Goal: Information Seeking & Learning: Learn about a topic

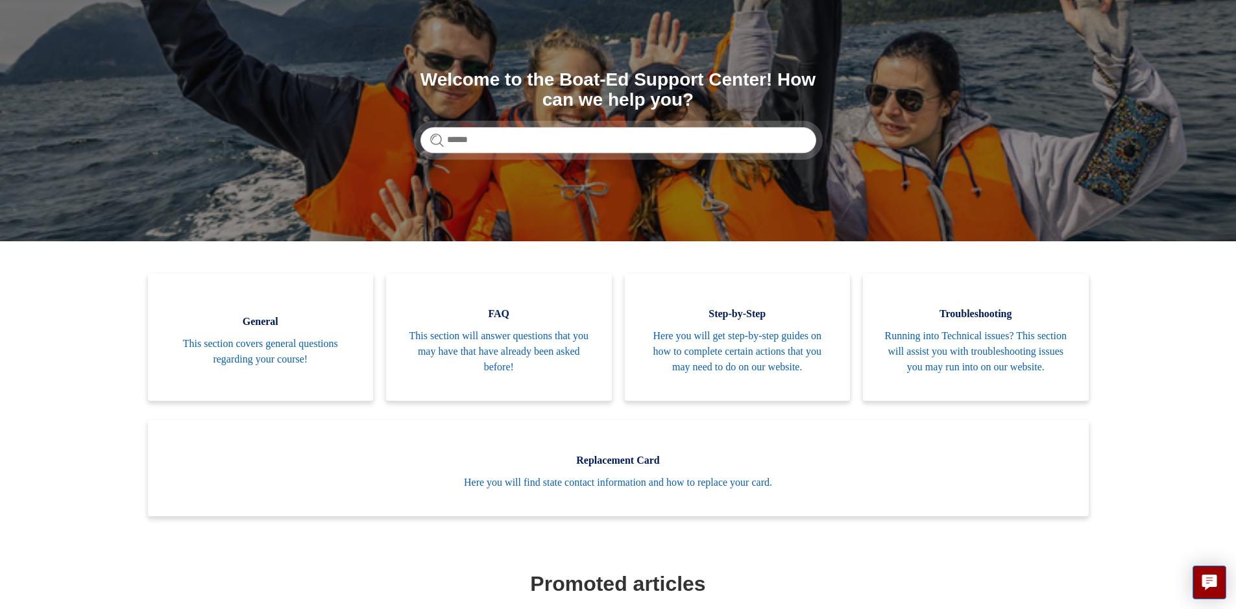
scroll to position [65, 0]
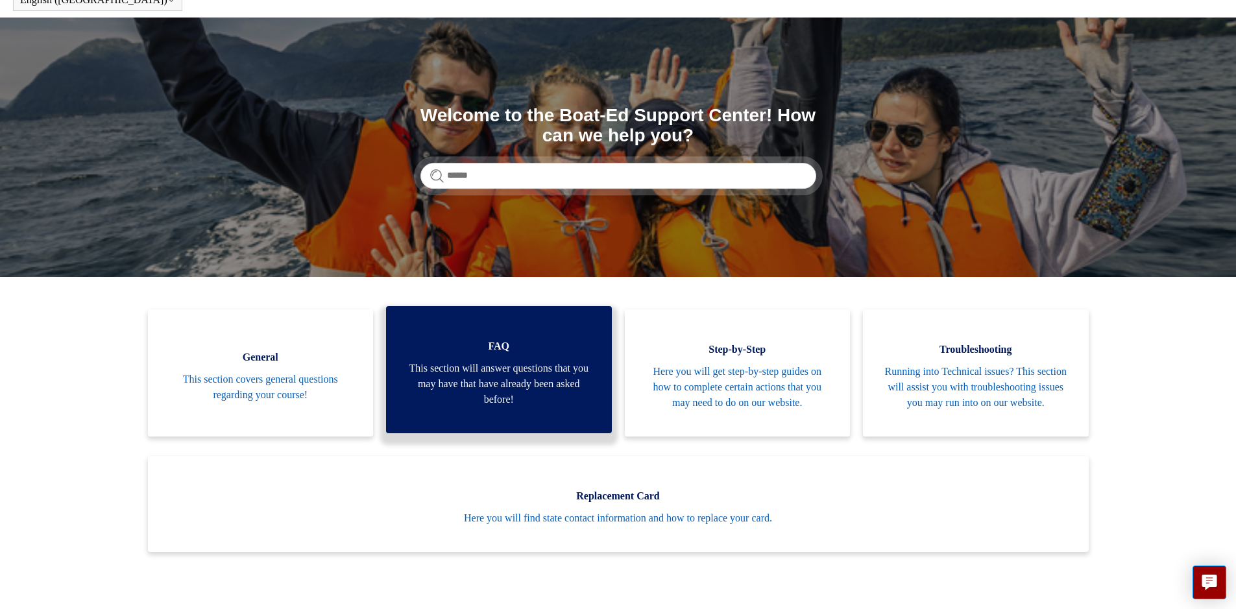
click at [514, 339] on link "FAQ This section will answer questions that you may have that have already been…" at bounding box center [499, 369] width 226 height 127
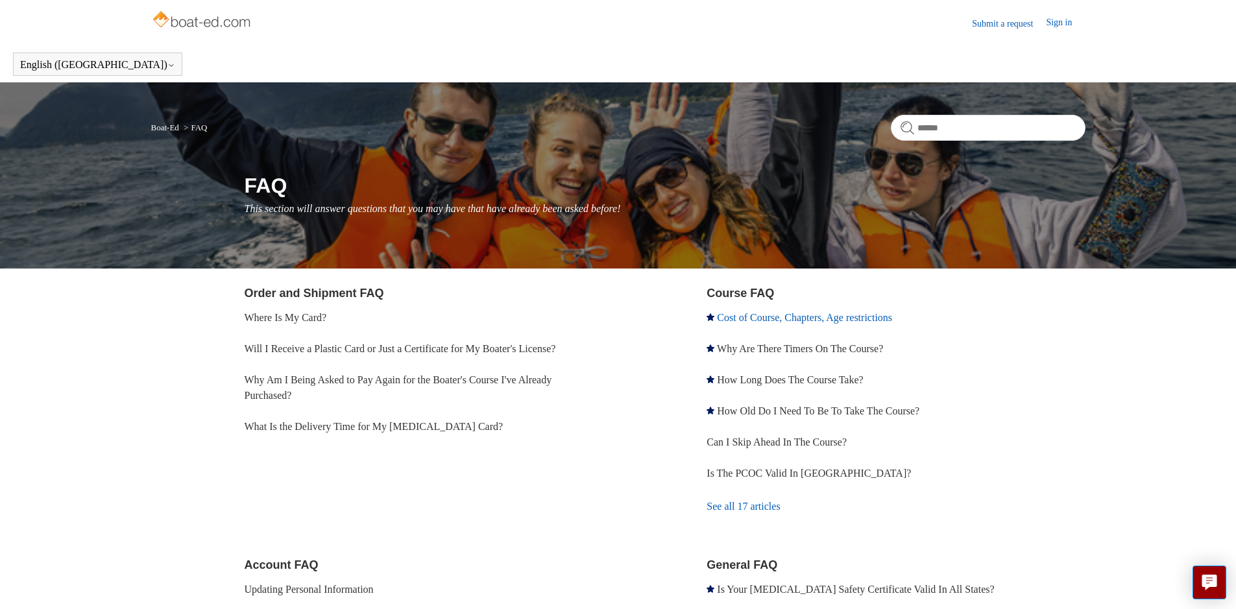
click at [768, 317] on link "Cost of Course, Chapters, Age restrictions" at bounding box center [804, 317] width 175 height 11
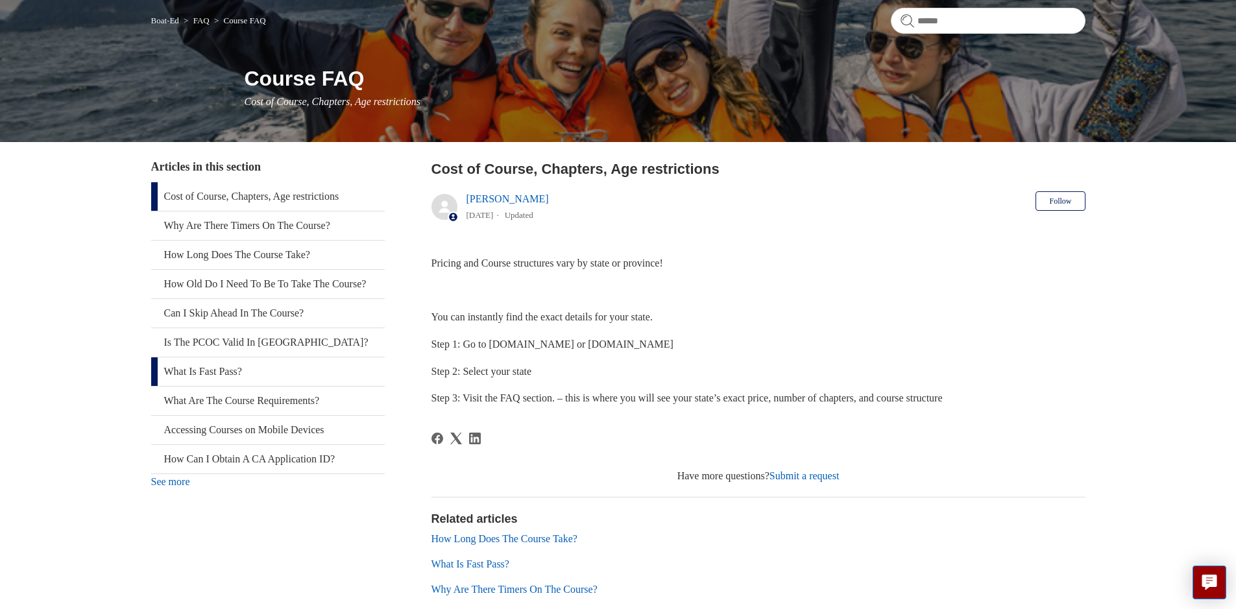
scroll to position [130, 0]
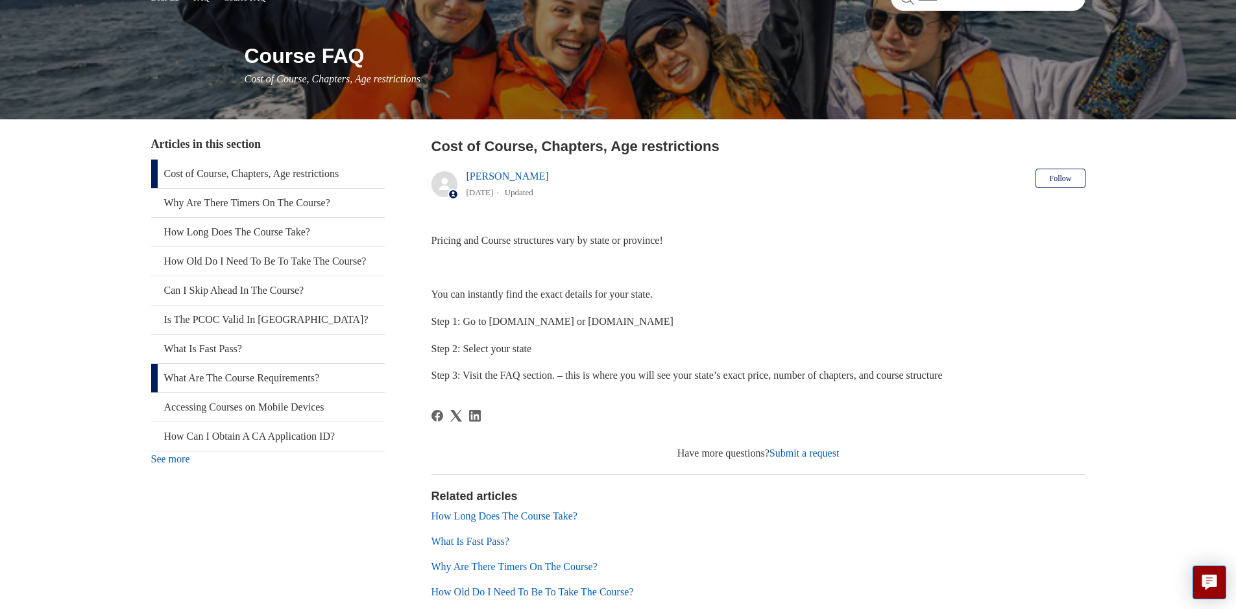
click at [256, 393] on link "What Are The Course Requirements?" at bounding box center [268, 378] width 234 height 29
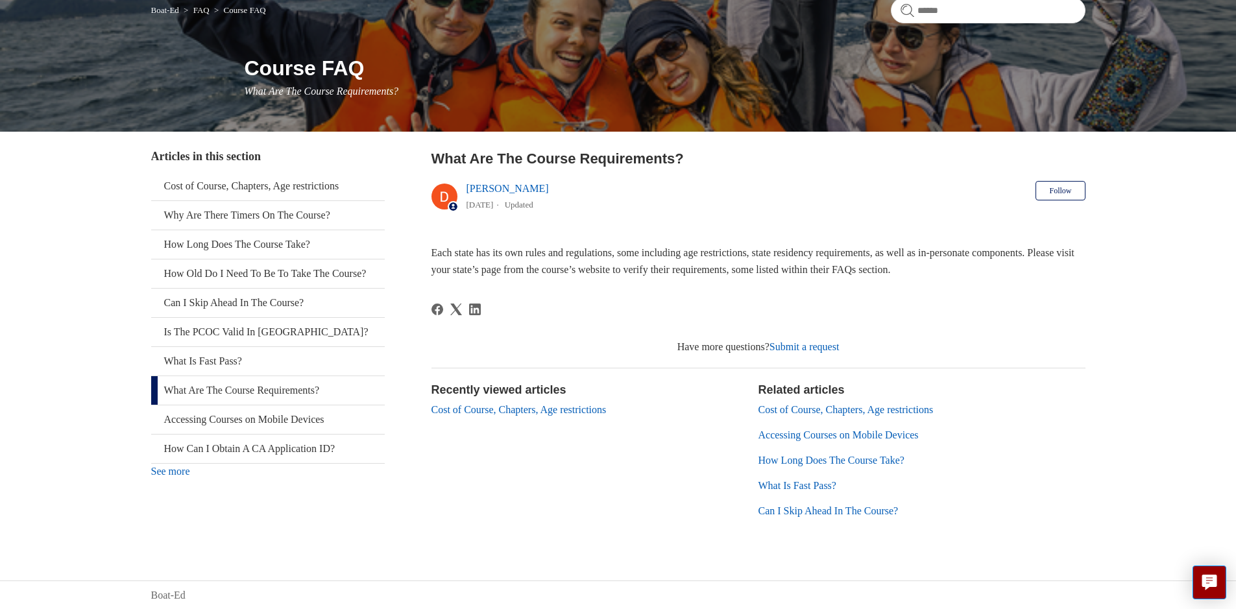
scroll to position [118, 0]
click at [576, 410] on link "Cost of Course, Chapters, Age restrictions" at bounding box center [519, 409] width 175 height 11
